Goal: Transaction & Acquisition: Purchase product/service

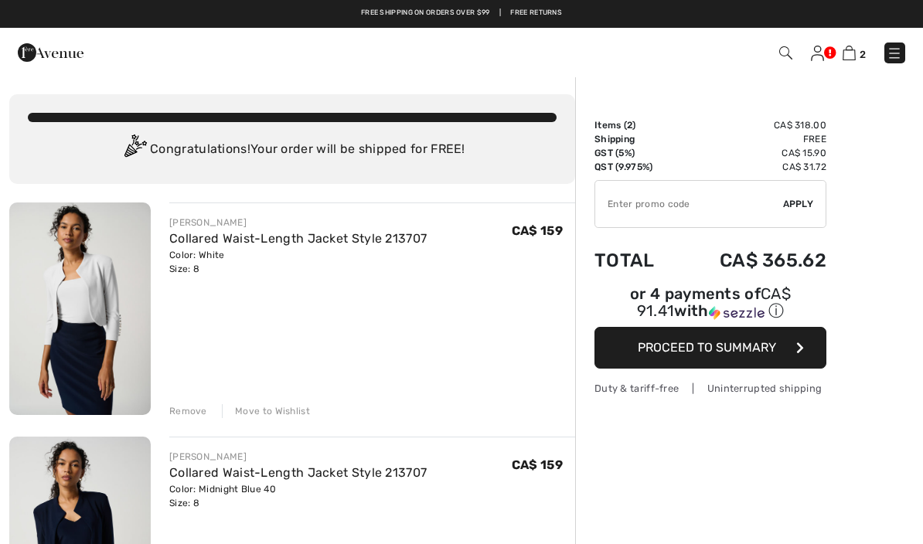
click at [755, 355] on span "Proceed to Summary" at bounding box center [707, 347] width 138 height 15
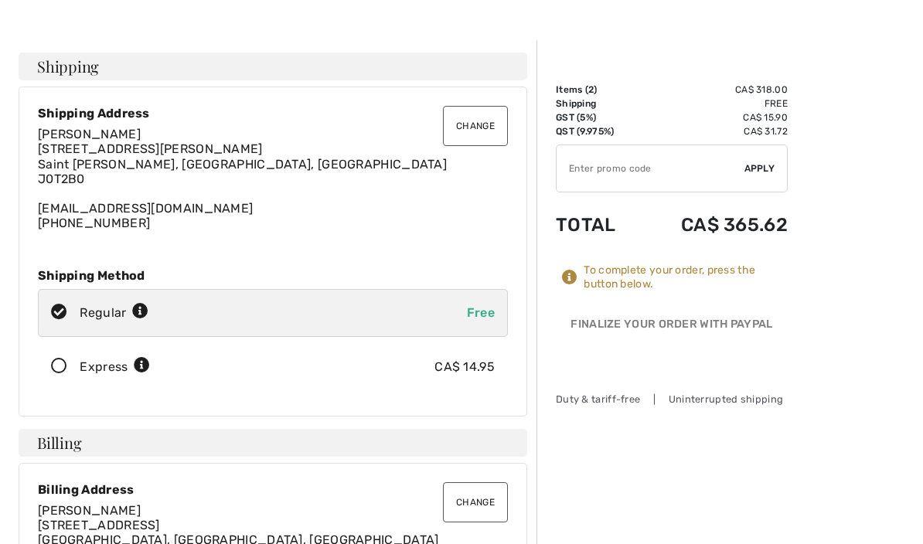
scroll to position [44, 0]
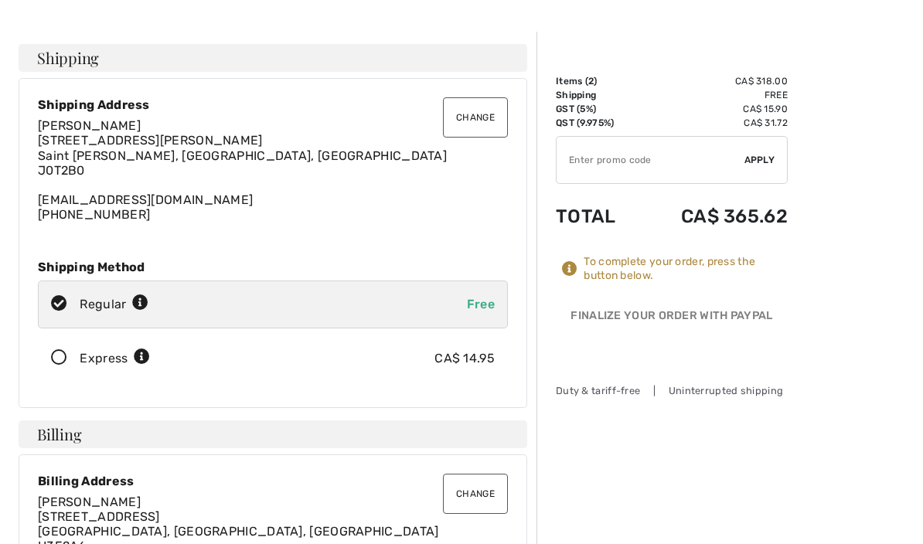
click at [481, 117] on button "Change" at bounding box center [475, 117] width 65 height 40
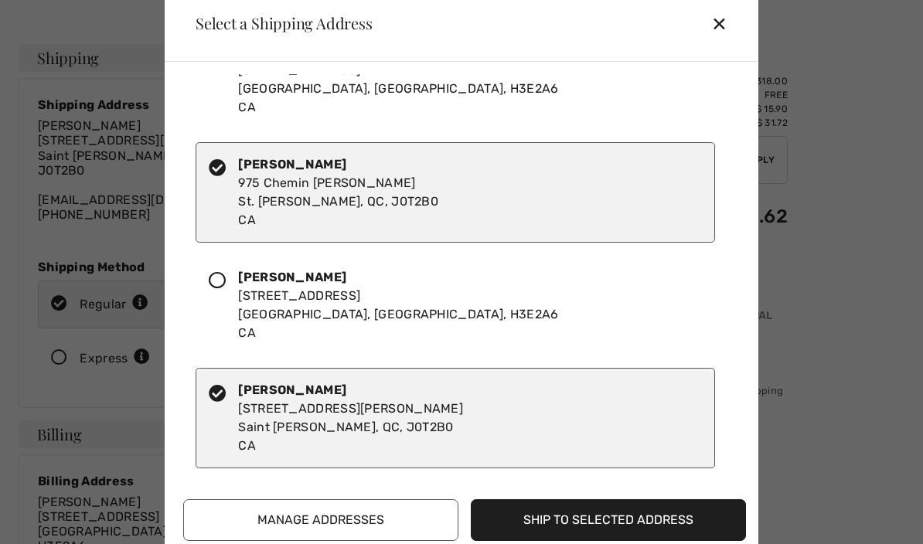
scroll to position [57, 0]
click at [399, 519] on button "Manage Addresses" at bounding box center [320, 520] width 275 height 42
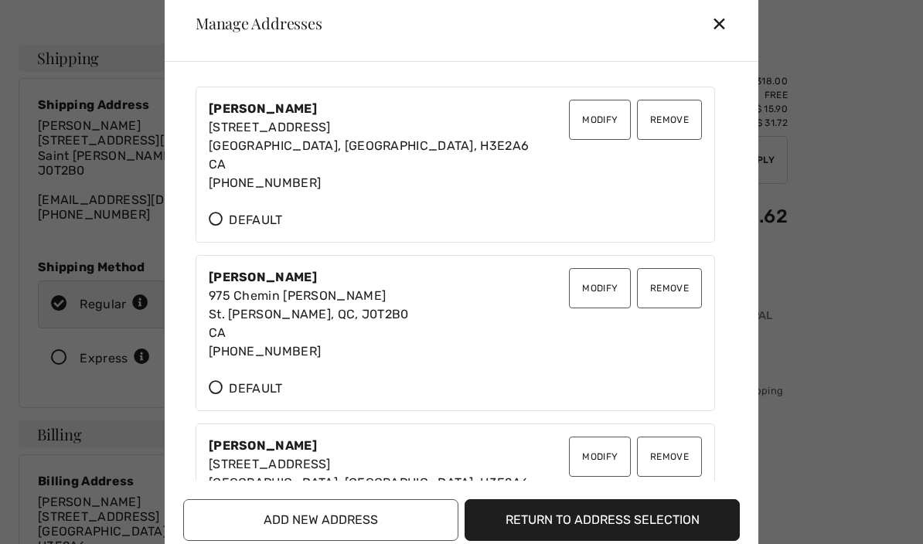
click at [607, 119] on button "Modify" at bounding box center [600, 120] width 62 height 40
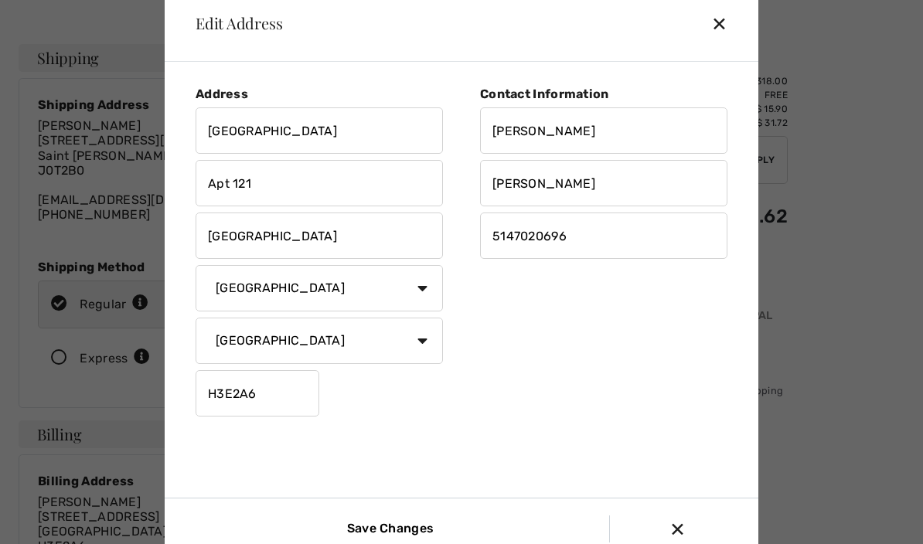
click at [357, 138] on input "210 Chemin Du Golf" at bounding box center [319, 130] width 247 height 46
type input "2"
type input "109 de la Rotonde"
click at [325, 202] on input "Apt 121" at bounding box center [319, 183] width 247 height 46
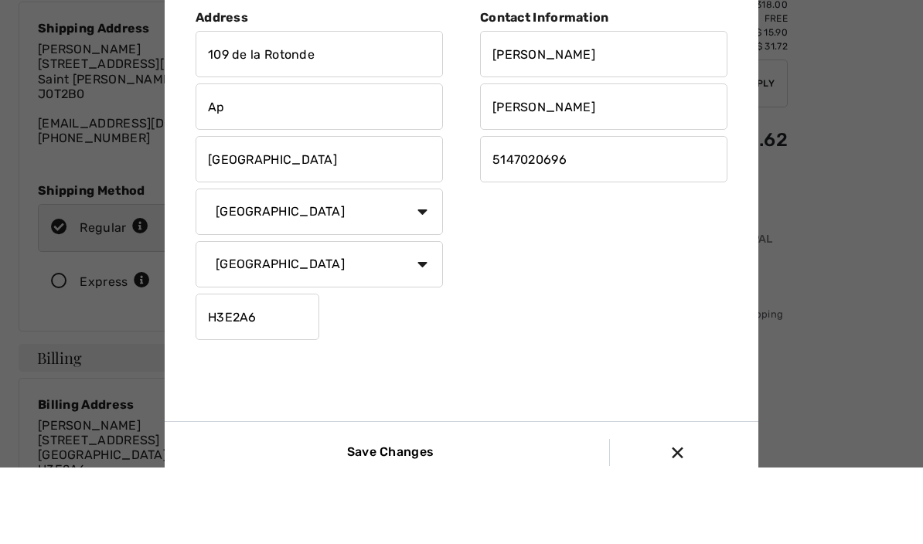
type input "A"
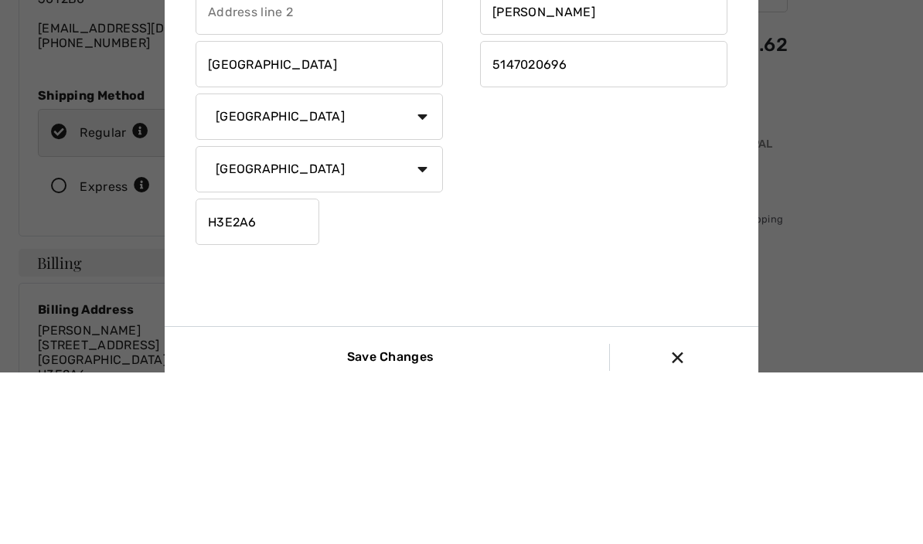
click at [277, 370] on input "H3E2A6" at bounding box center [258, 393] width 124 height 46
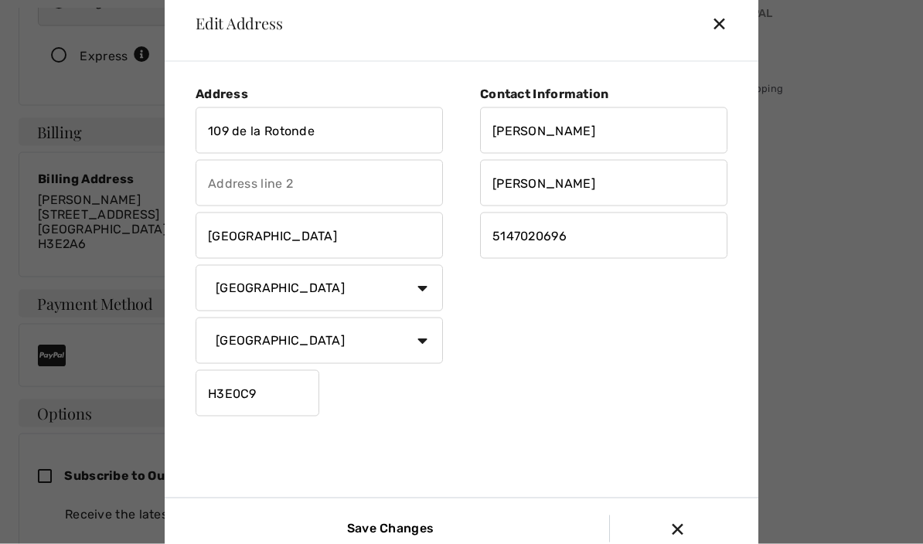
type input "H3E0C9"
click at [395, 542] on input "Save Changes" at bounding box center [387, 528] width 104 height 27
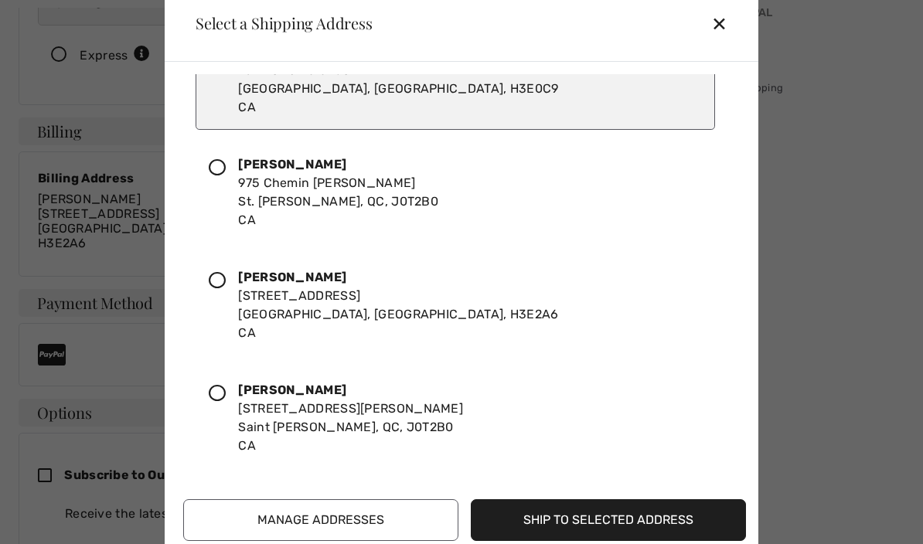
click at [651, 541] on button "Ship to Selected Address" at bounding box center [608, 520] width 275 height 42
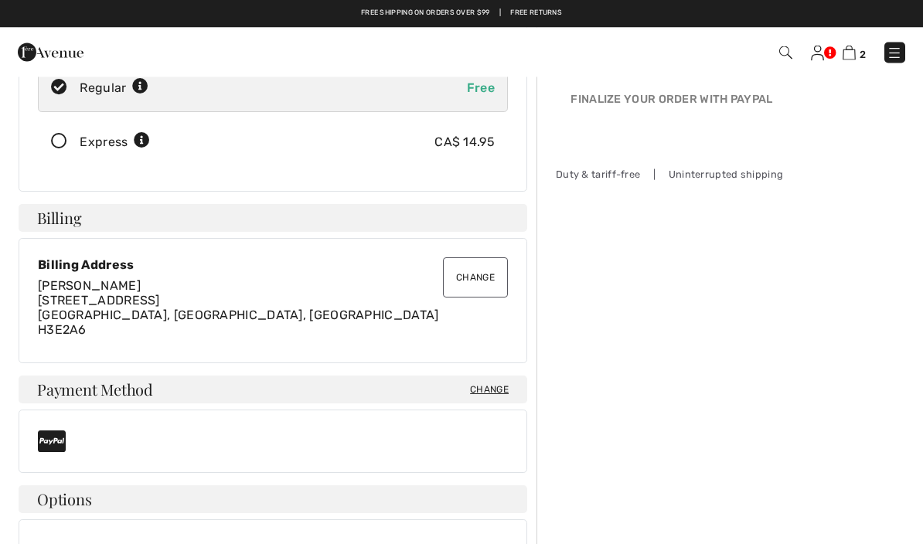
scroll to position [248, 0]
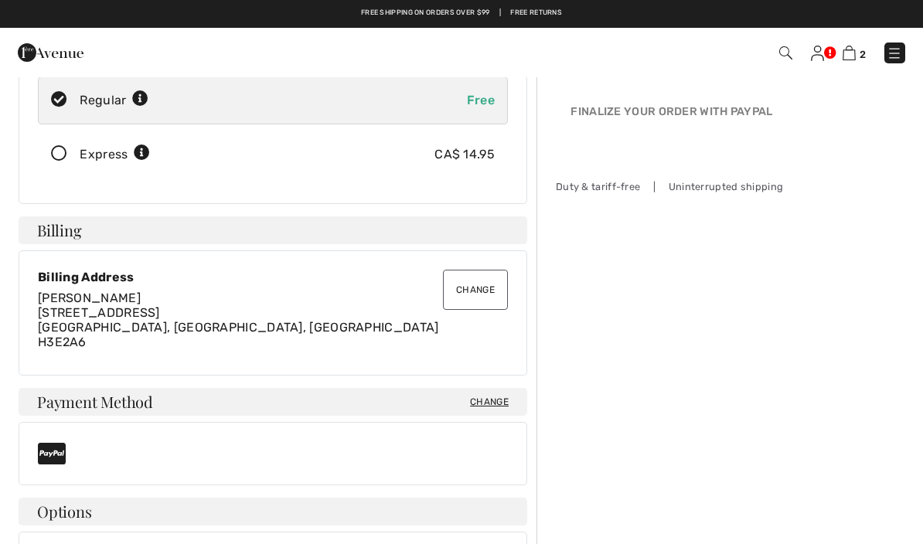
click at [475, 295] on button "Change" at bounding box center [475, 290] width 65 height 40
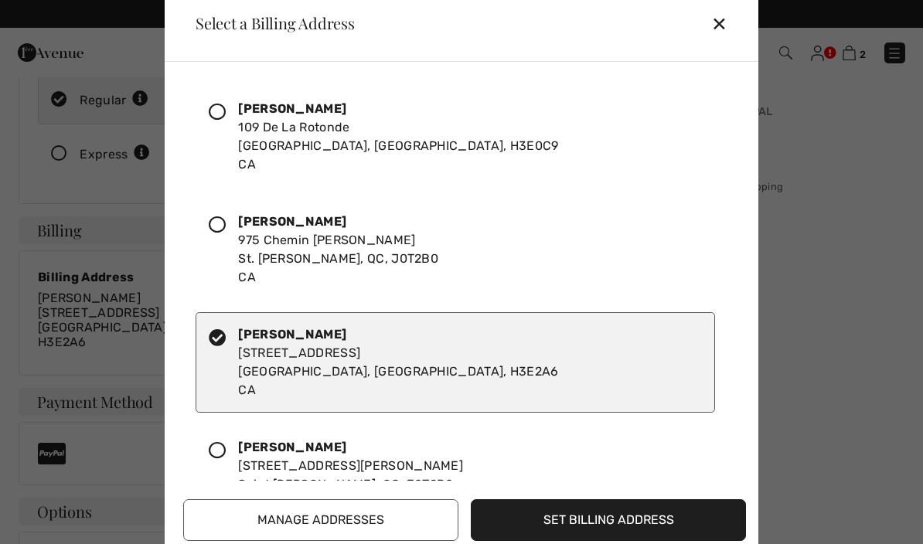
click at [229, 145] on div at bounding box center [223, 137] width 29 height 74
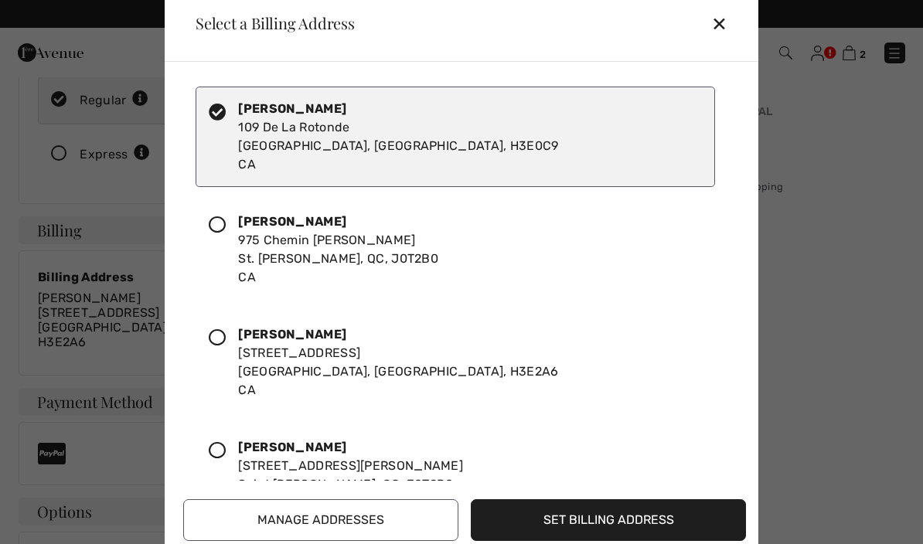
click at [660, 541] on button "Set Billing Address" at bounding box center [608, 520] width 275 height 42
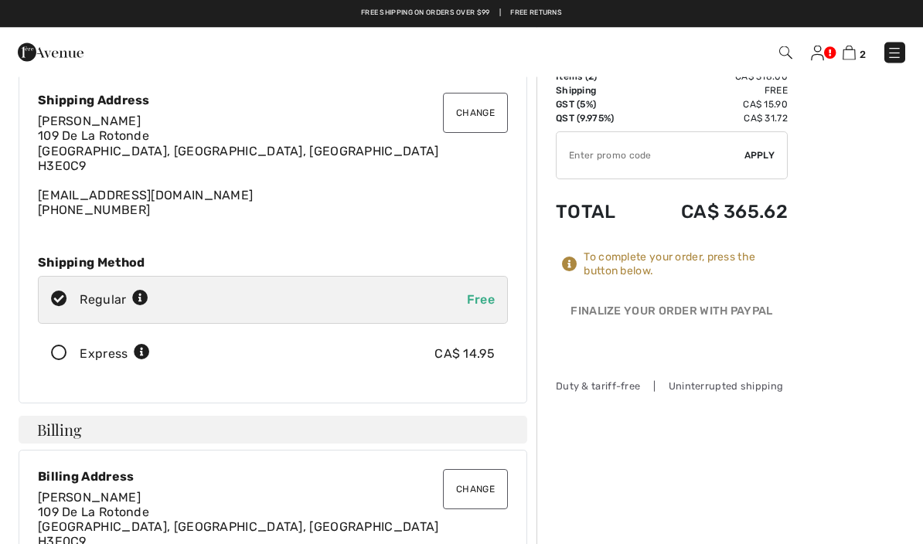
scroll to position [0, 0]
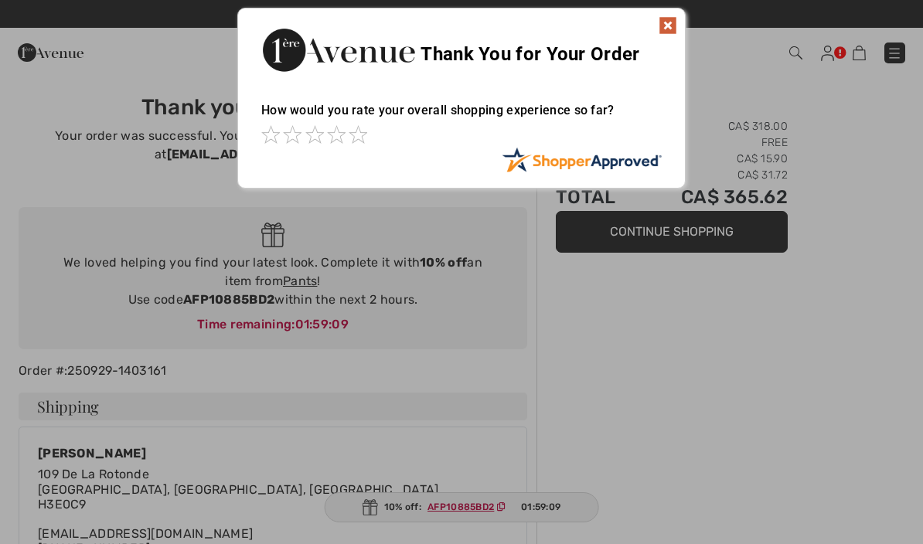
click at [666, 26] on img at bounding box center [667, 25] width 19 height 19
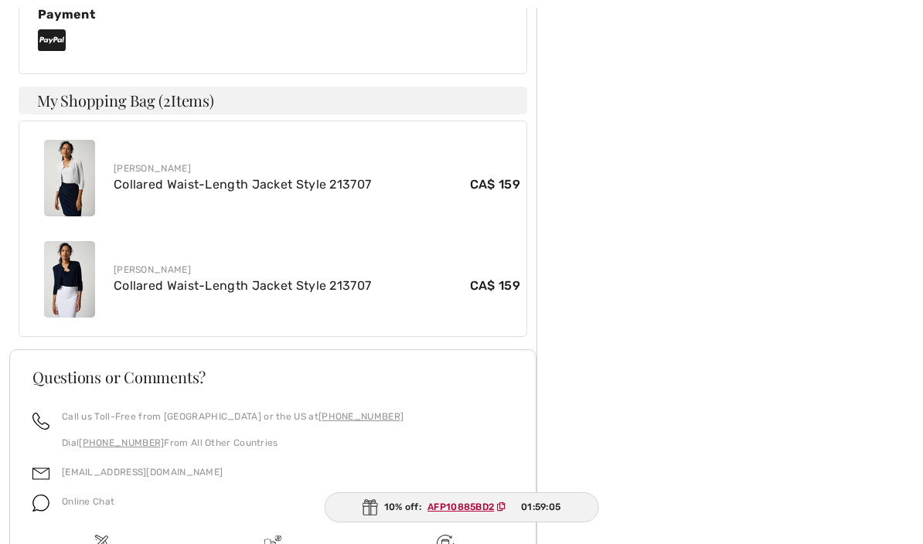
scroll to position [849, 0]
